Goal: Use online tool/utility: Use online tool/utility

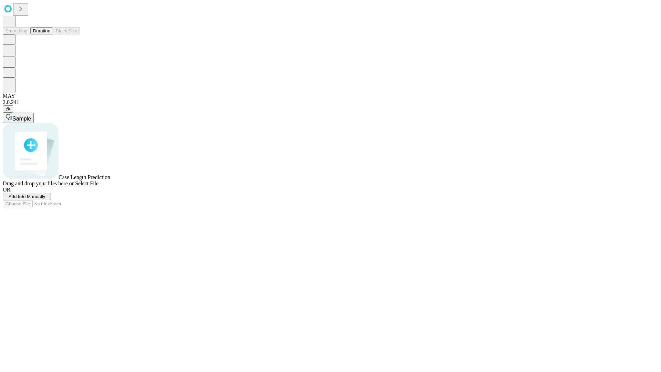
click at [98, 186] on span "Select File" at bounding box center [86, 183] width 23 height 6
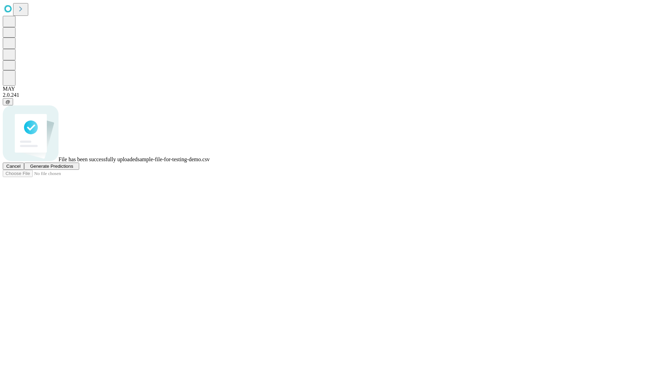
click at [73, 169] on span "Generate Predictions" at bounding box center [51, 166] width 43 height 5
